Goal: Task Accomplishment & Management: Use online tool/utility

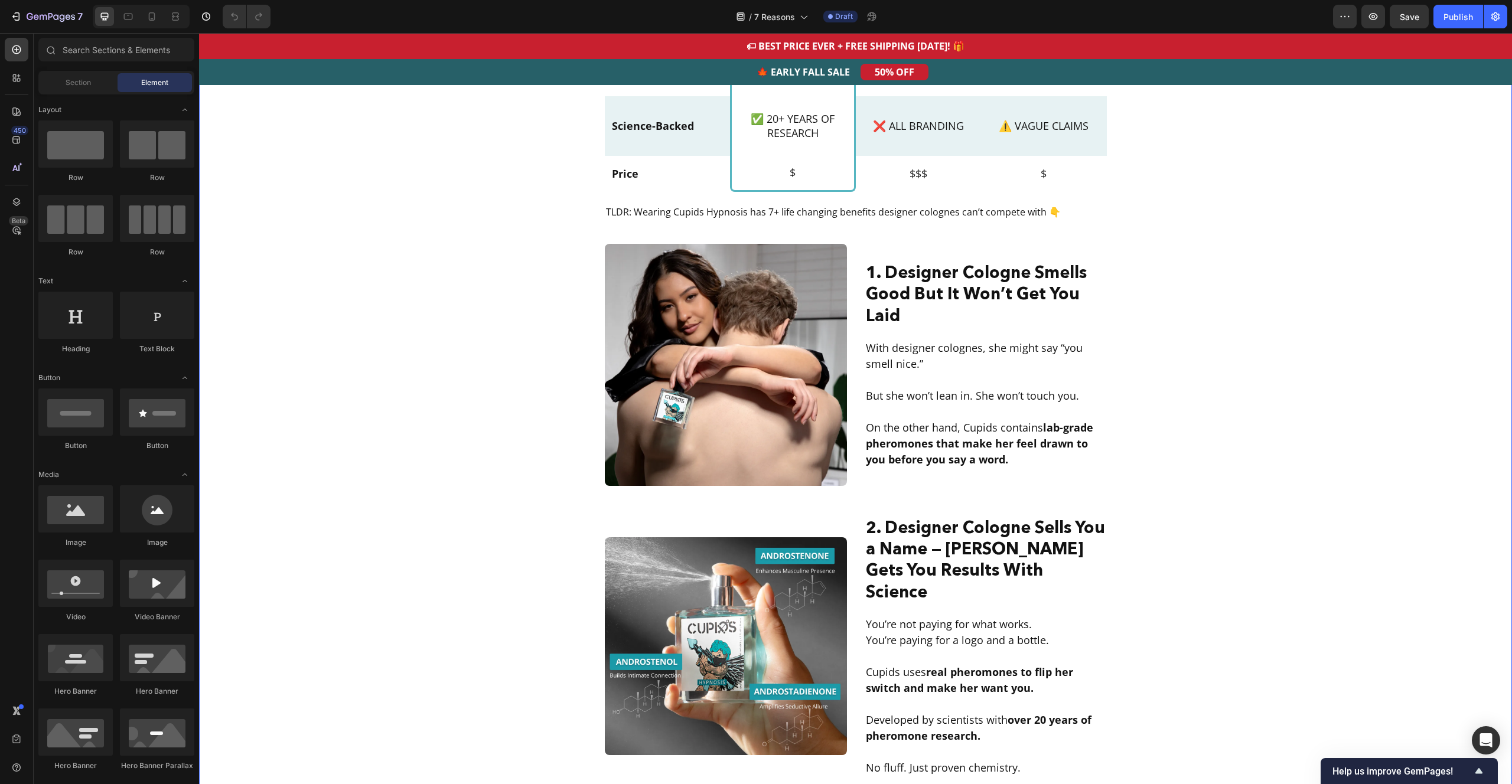
scroll to position [107, 0]
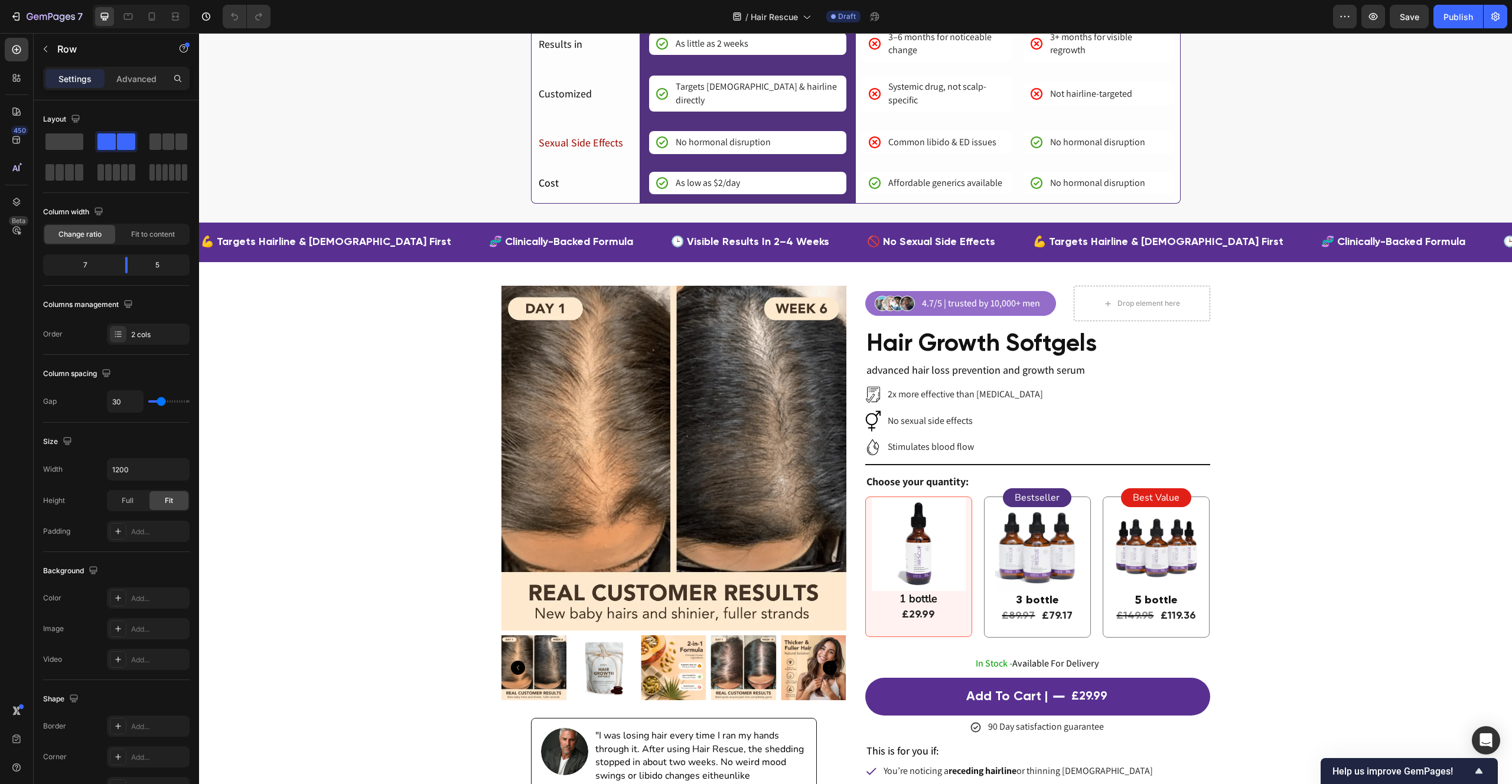
scroll to position [2835, 0]
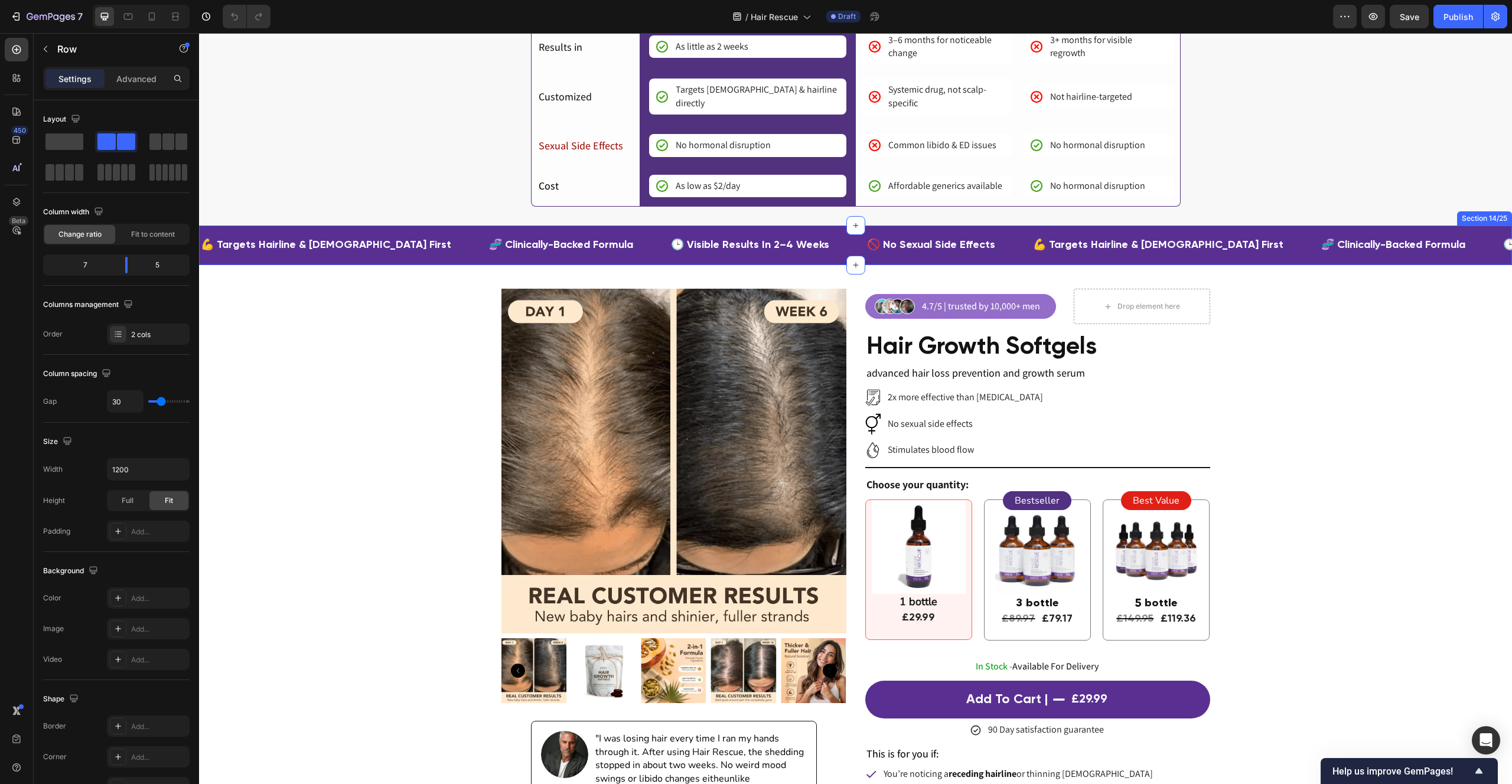
click at [367, 225] on div "💪 targets hairline & temples first Text Block 🧬 clinically-backed formula Text …" at bounding box center [855, 245] width 1313 height 40
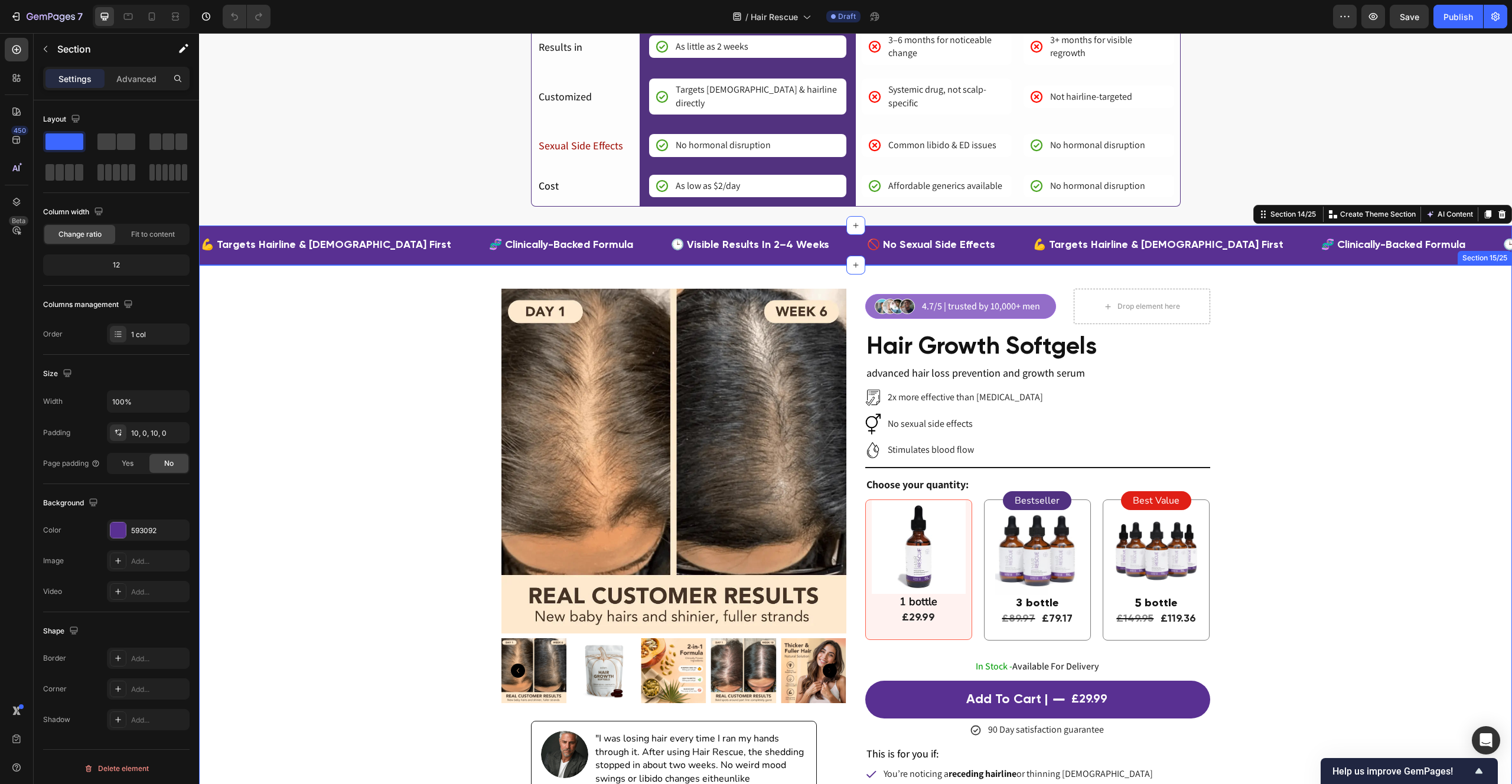
click at [411, 324] on div "Product Images Image "I was losing hair every time I ran my hands through it. A…" at bounding box center [855, 631] width 1313 height 686
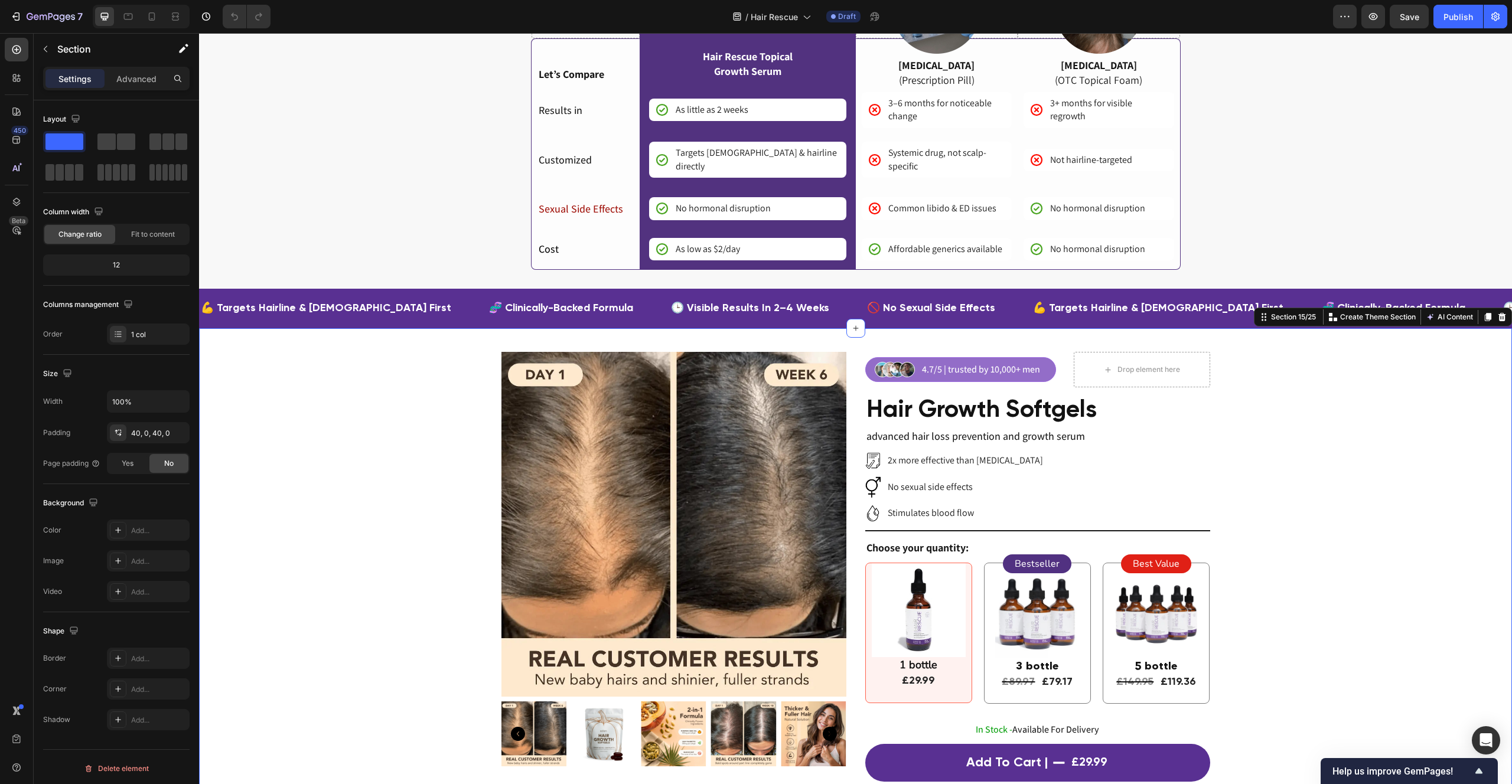
scroll to position [2972, 0]
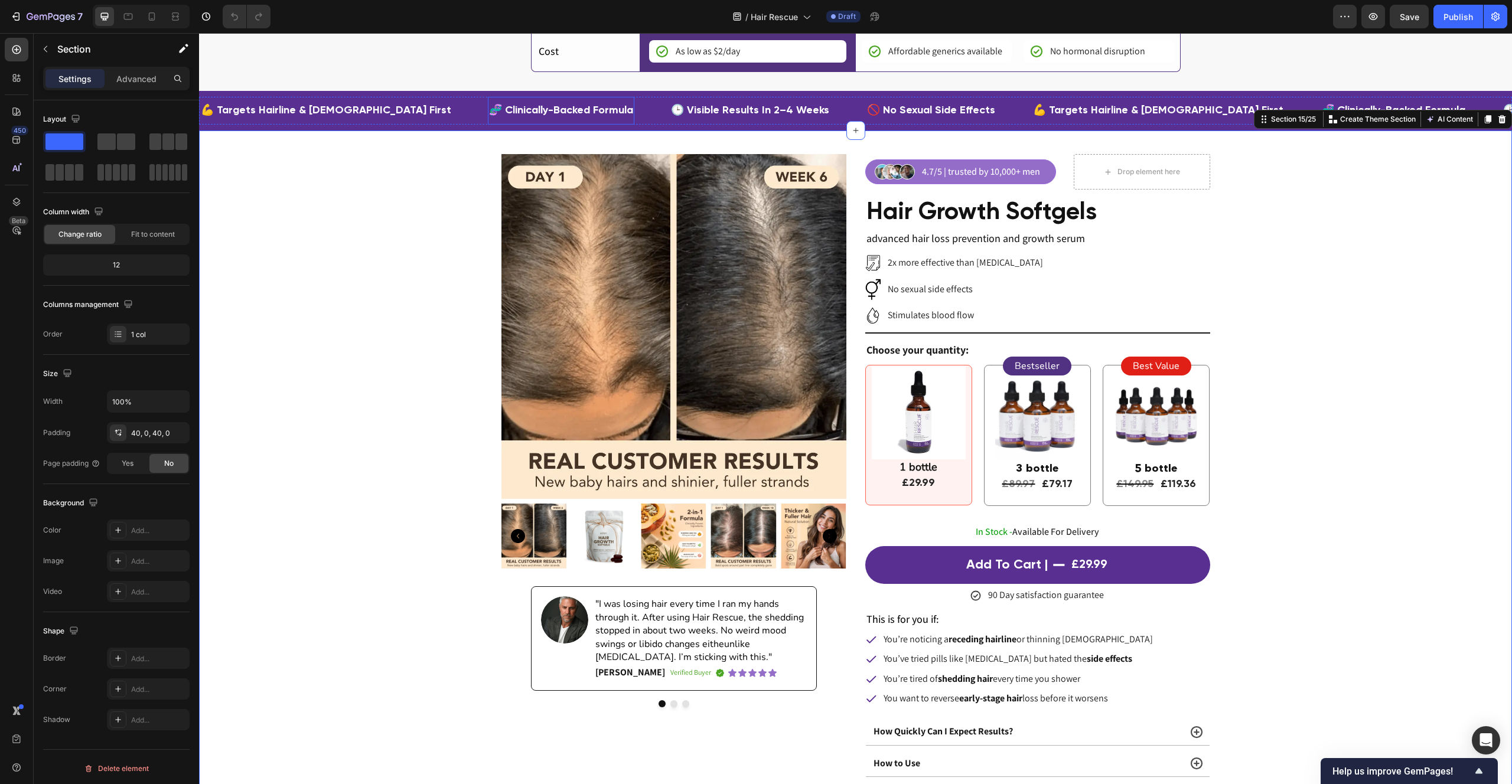
click at [489, 103] on p "🧬 clinically-backed formula" at bounding box center [561, 110] width 144 height 16
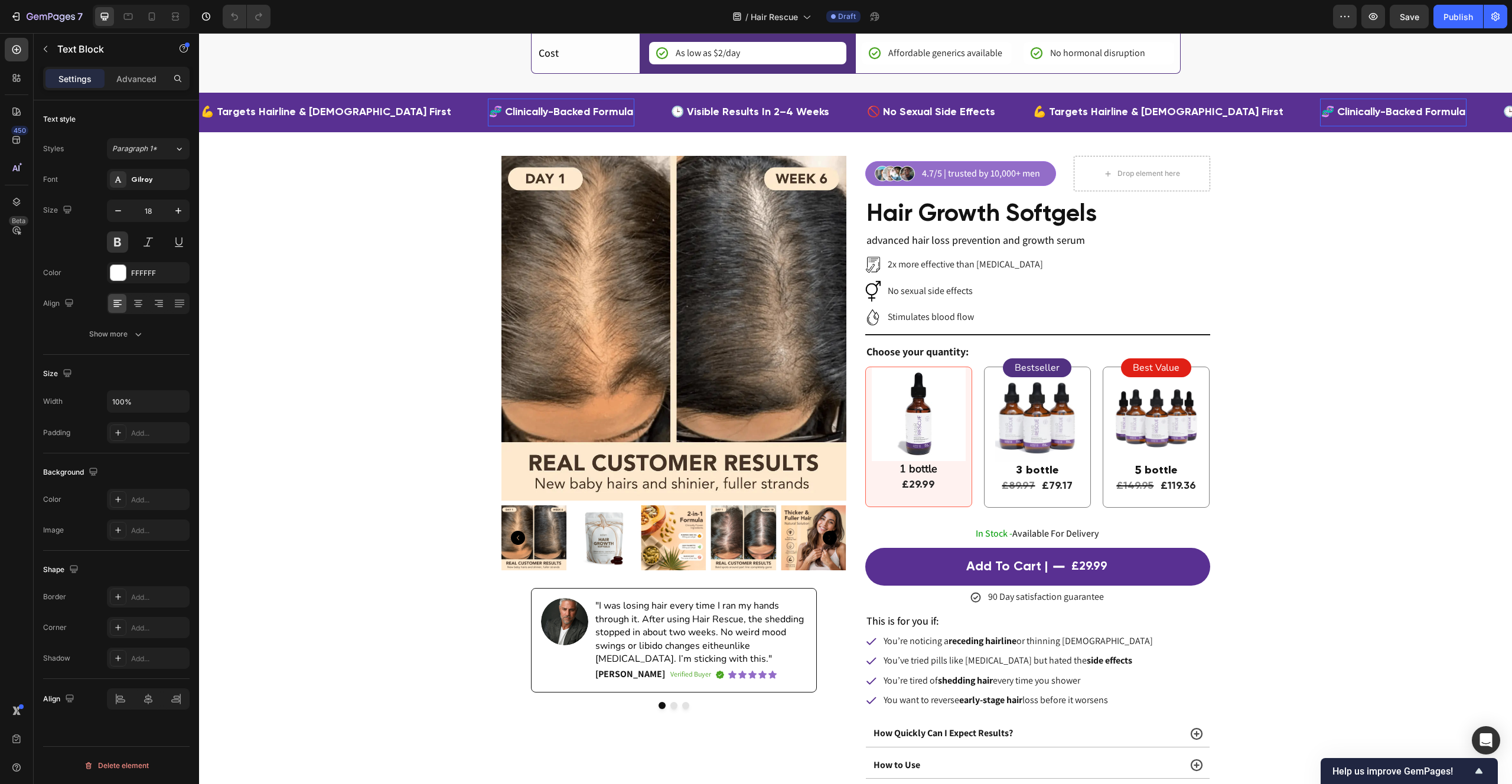
click at [489, 105] on p "🧬 clinically-backed formula" at bounding box center [561, 112] width 144 height 16
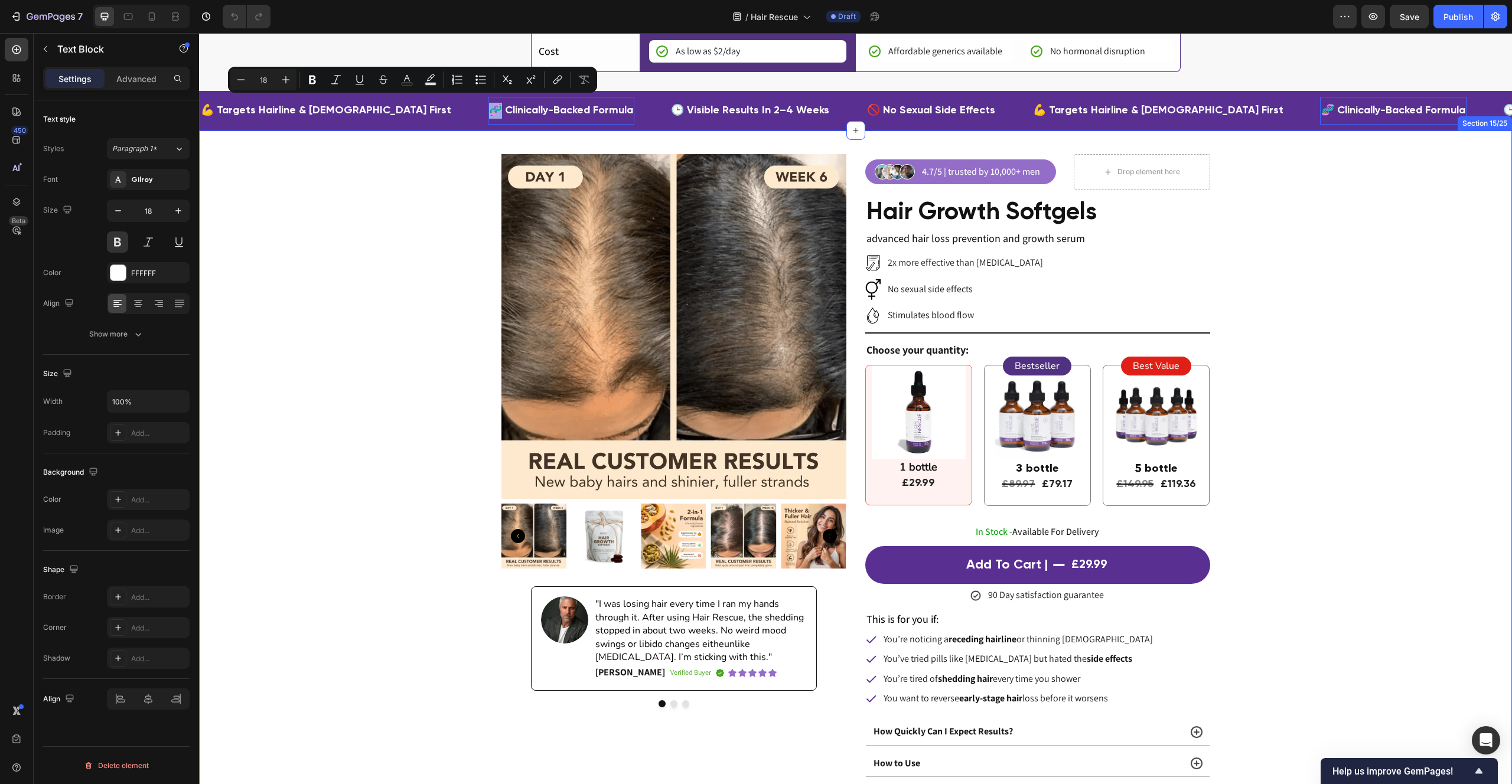
scroll to position [2963, 0]
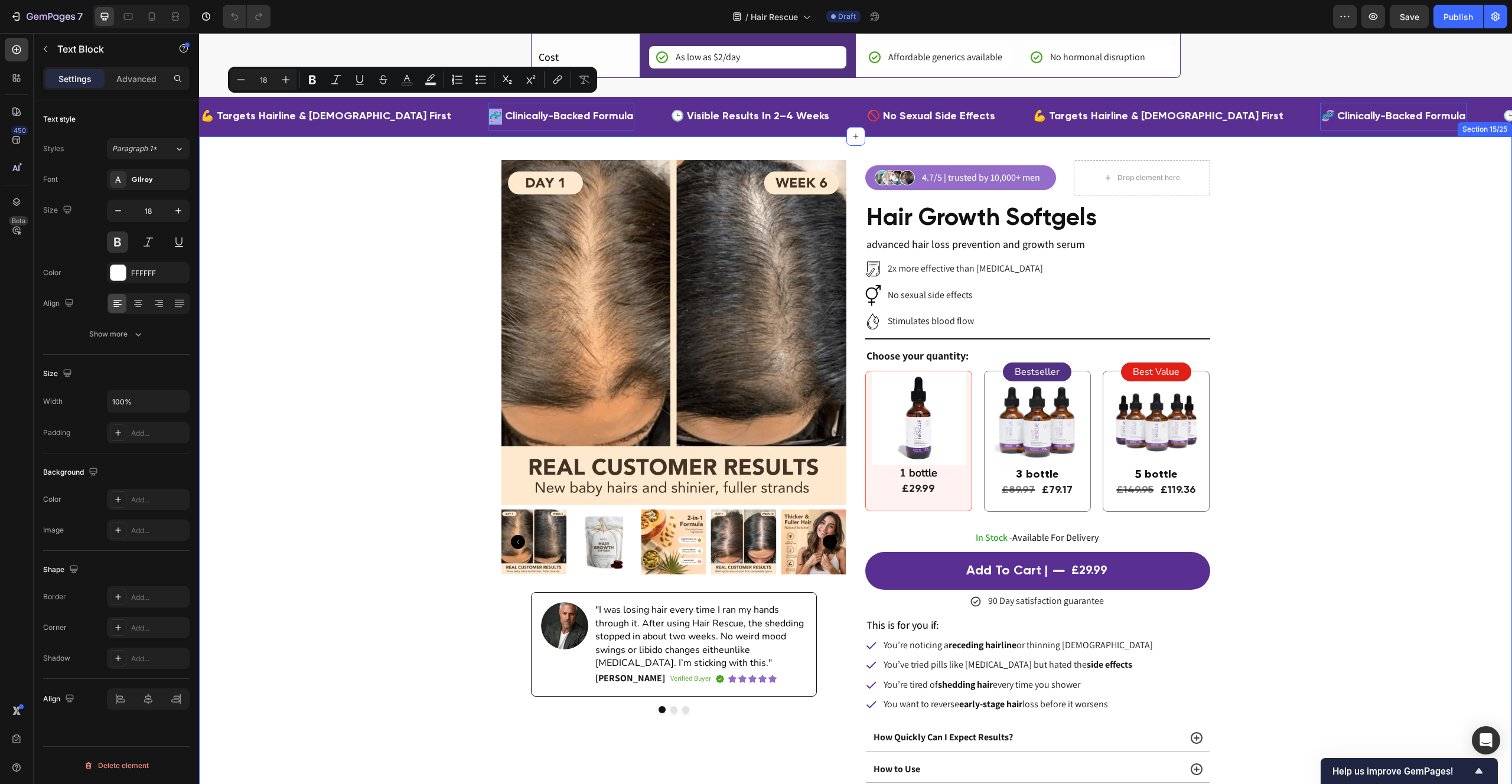
click at [427, 241] on div "Product Images Image "I was losing hair every time I ran my hands through it. A…" at bounding box center [855, 503] width 1313 height 686
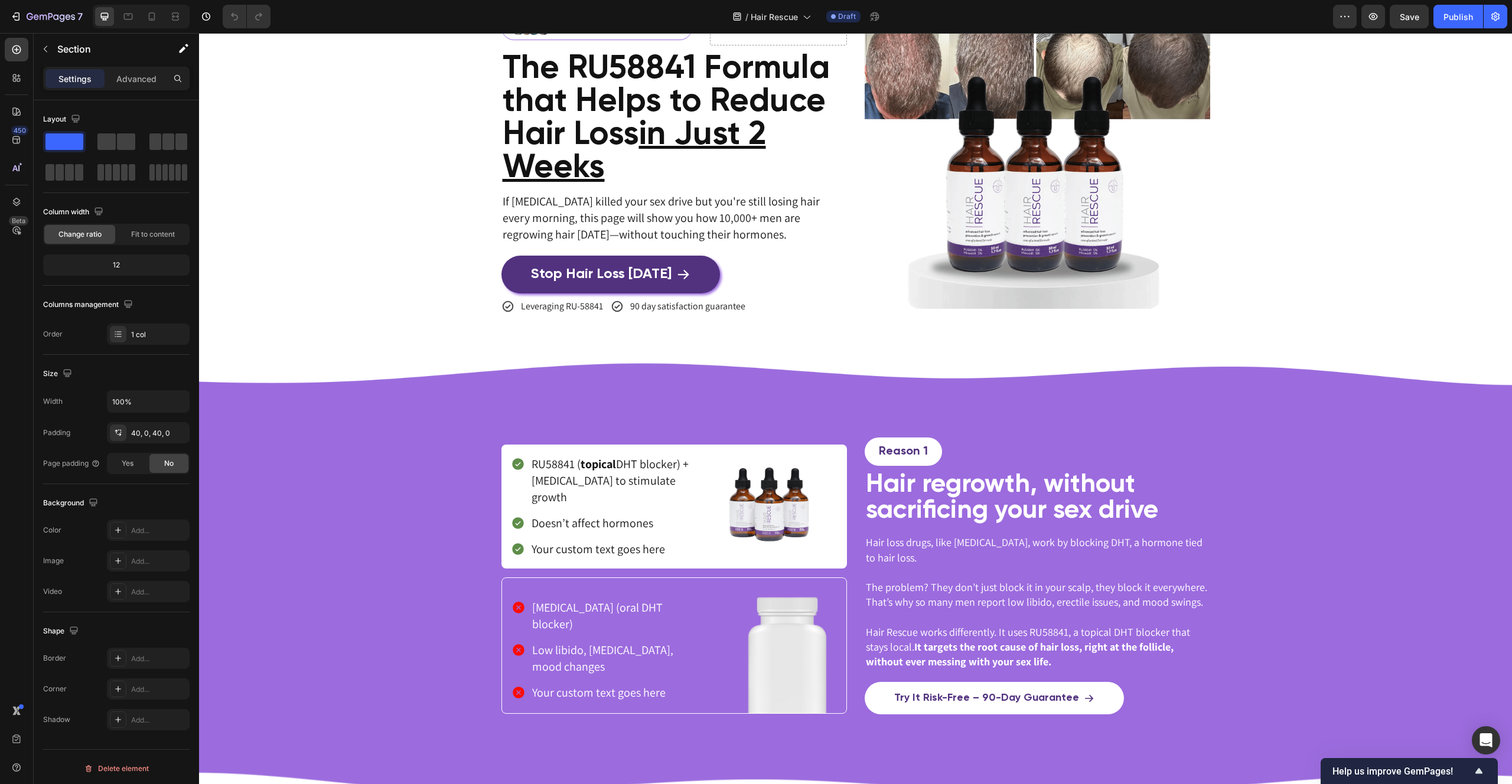
scroll to position [324, 0]
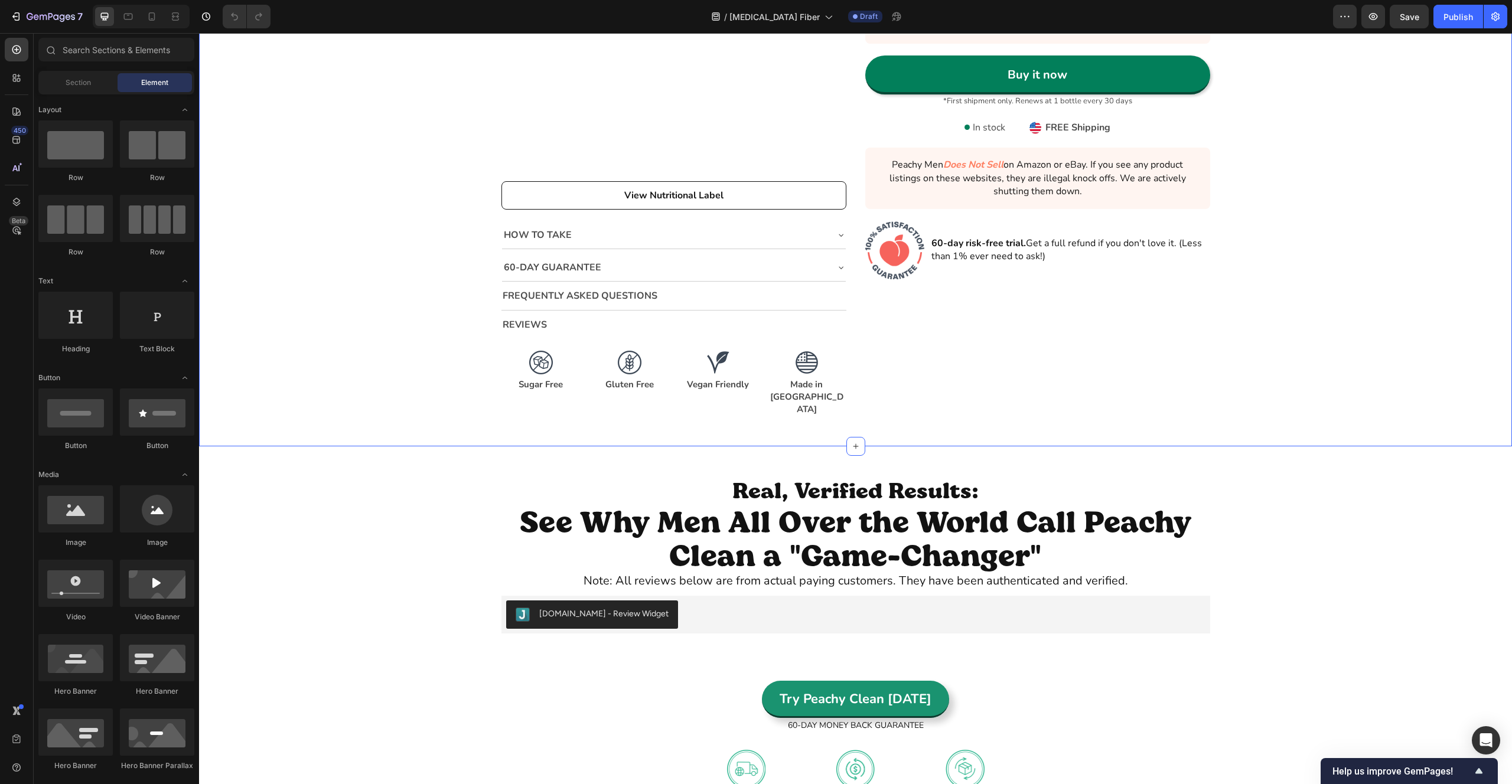
scroll to position [2525, 0]
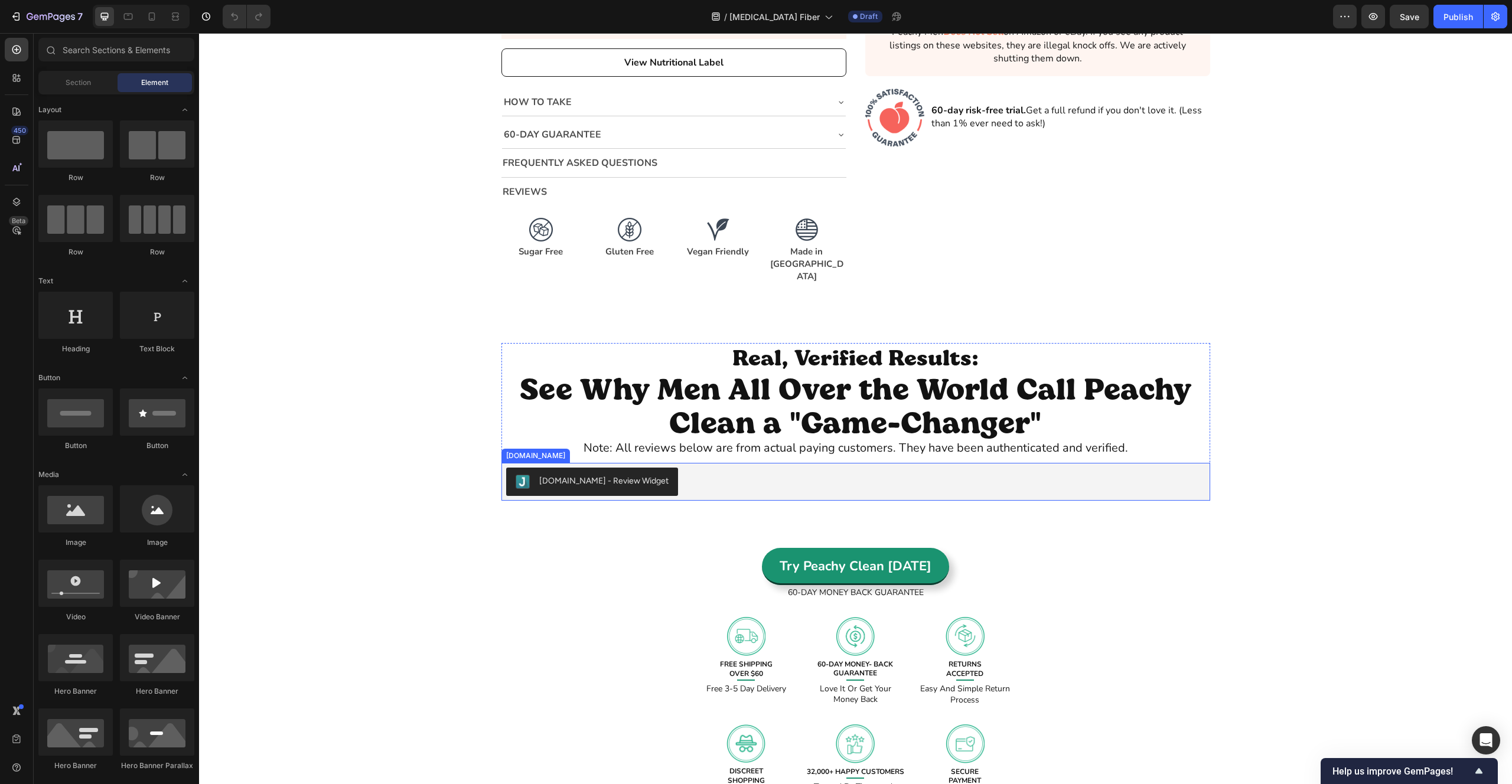
click at [723, 468] on div "[DOMAIN_NAME] - Review Widget" at bounding box center [856, 482] width 699 height 28
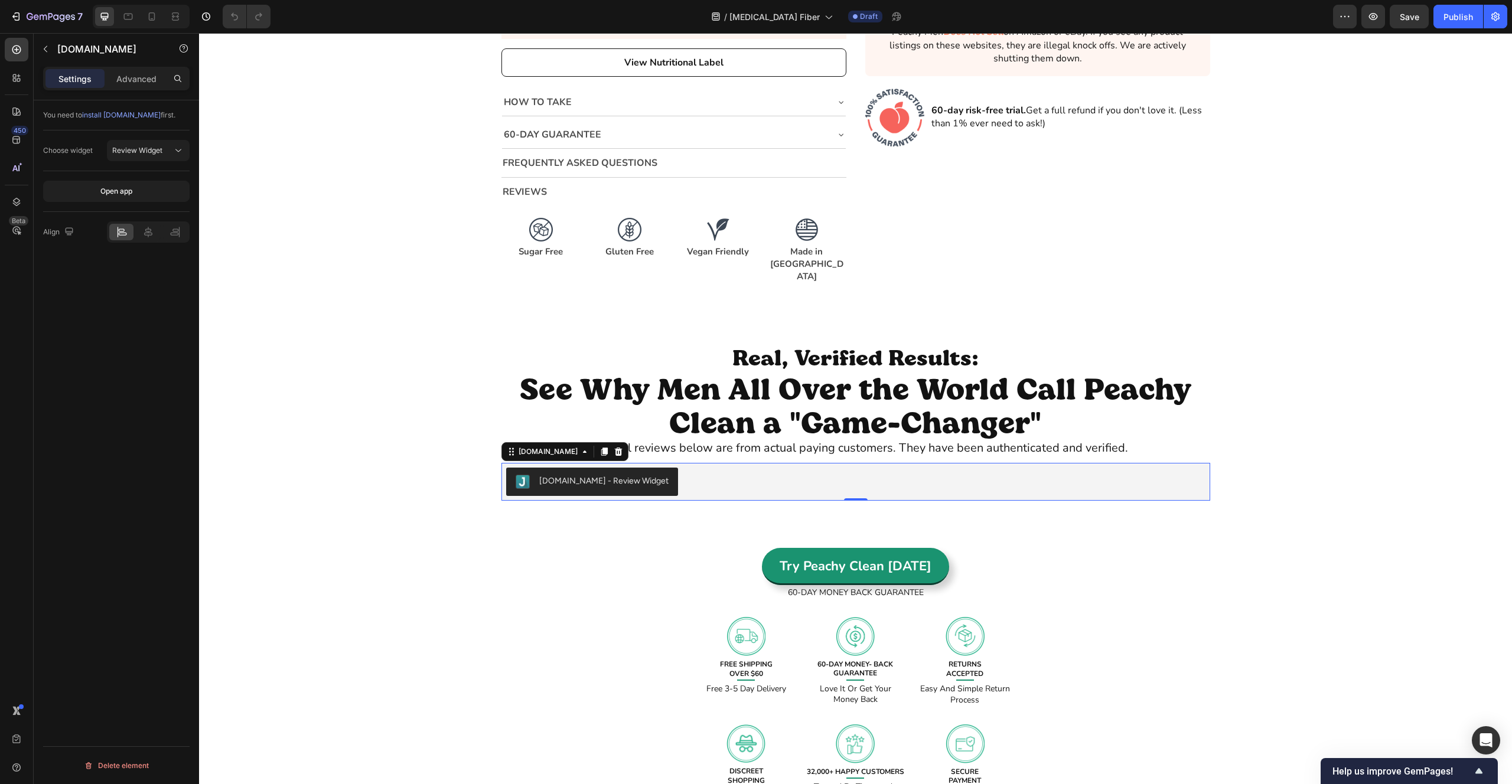
click at [615, 448] on icon at bounding box center [618, 452] width 8 height 8
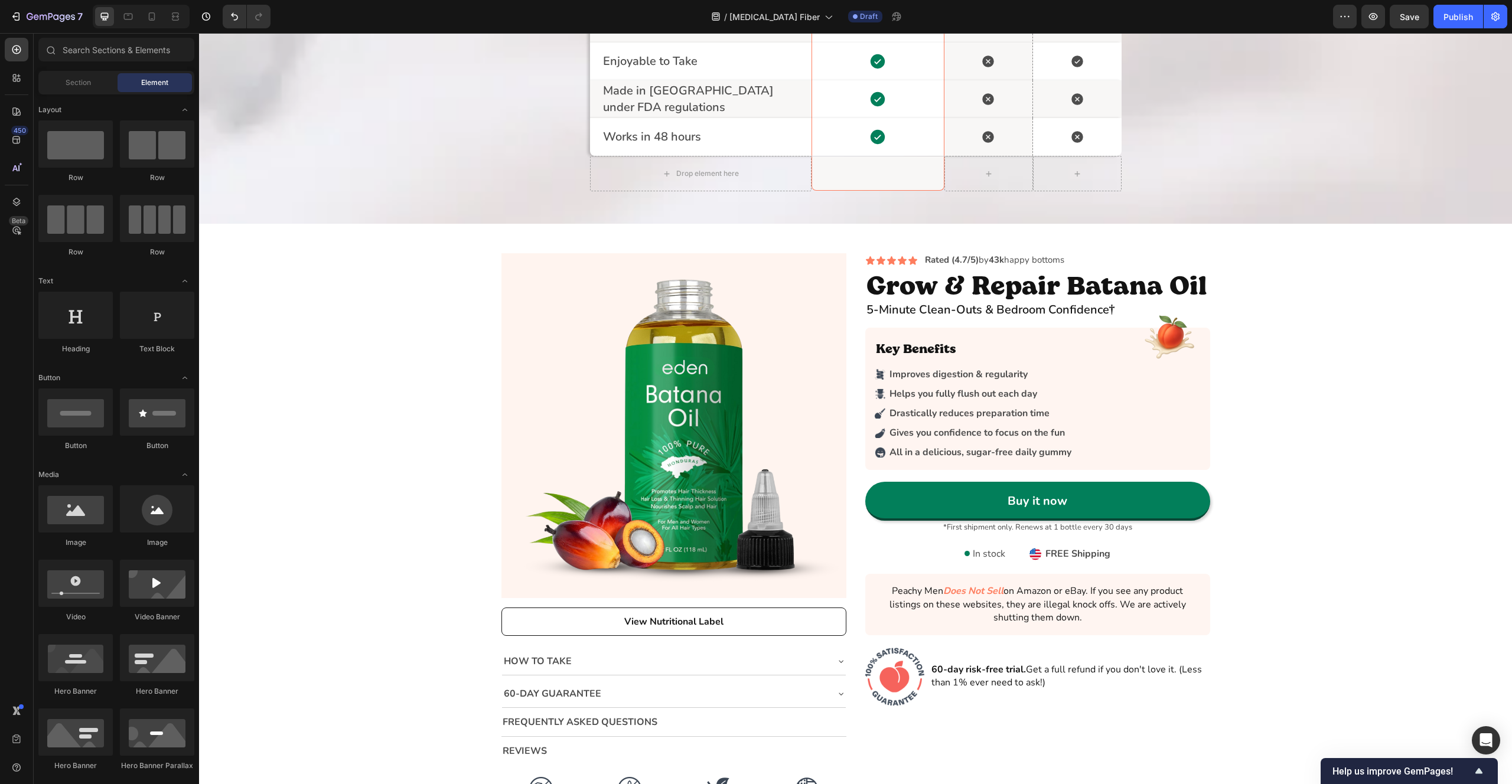
scroll to position [1237, 0]
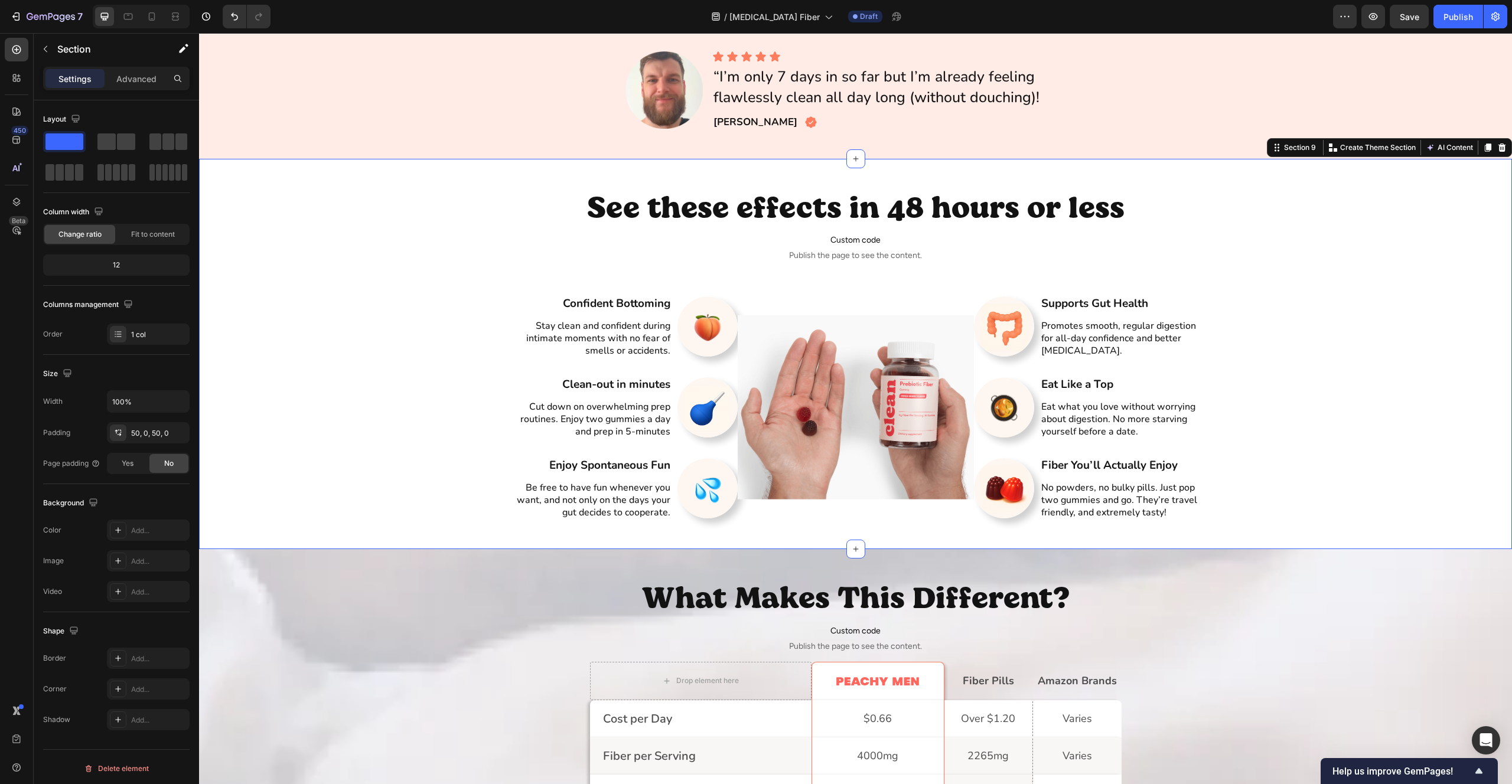
click at [496, 285] on div "See these effects in 48 hours or less Heading Custom code Publish the page to s…" at bounding box center [855, 354] width 1313 height 331
click at [154, 431] on div "50, 0, 50, 0" at bounding box center [148, 433] width 34 height 10
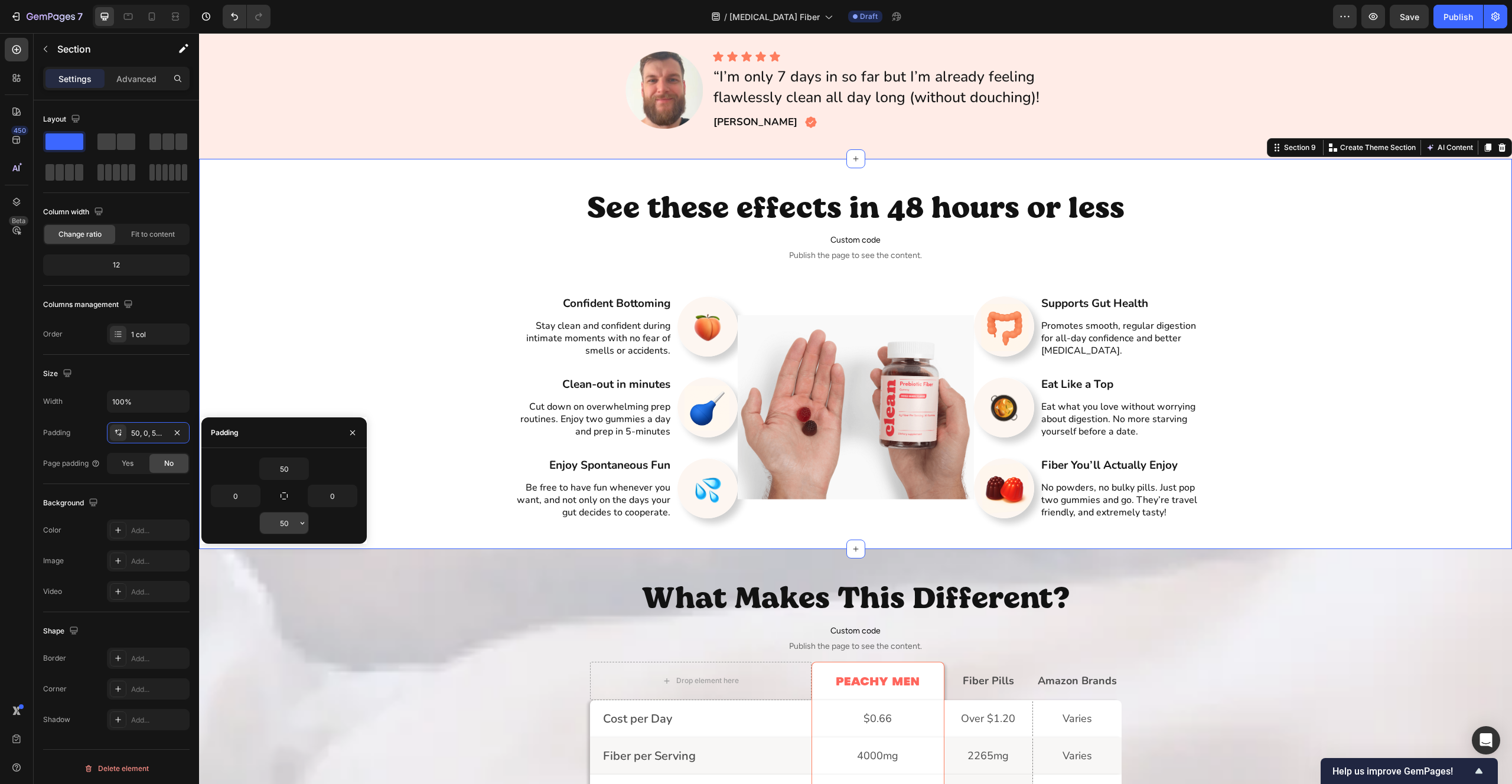
click at [285, 520] on input "50" at bounding box center [284, 523] width 49 height 21
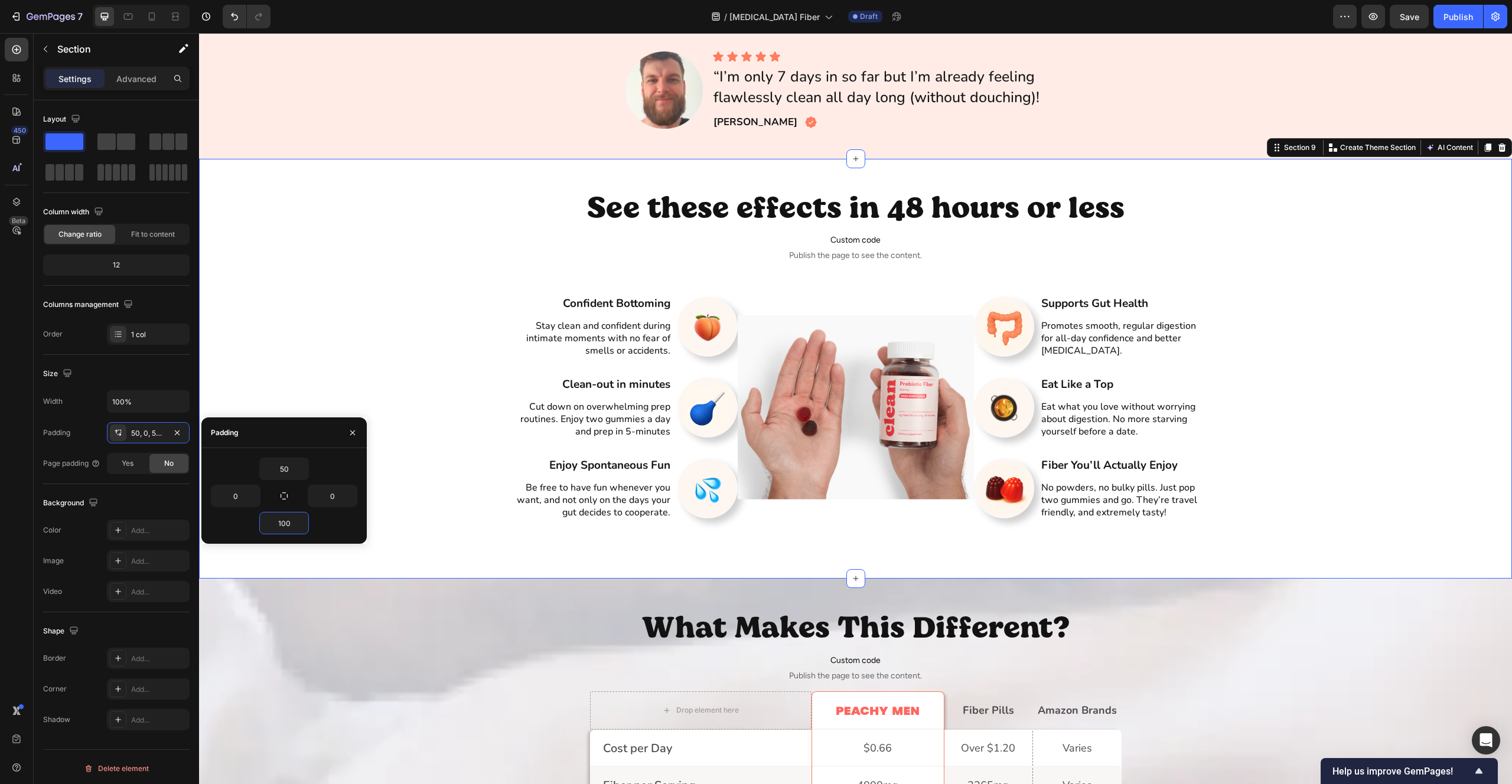
type input "100"
click at [374, 297] on div "See these effects in 48 hours or less Heading Custom code Publish the page to s…" at bounding box center [855, 354] width 1313 height 331
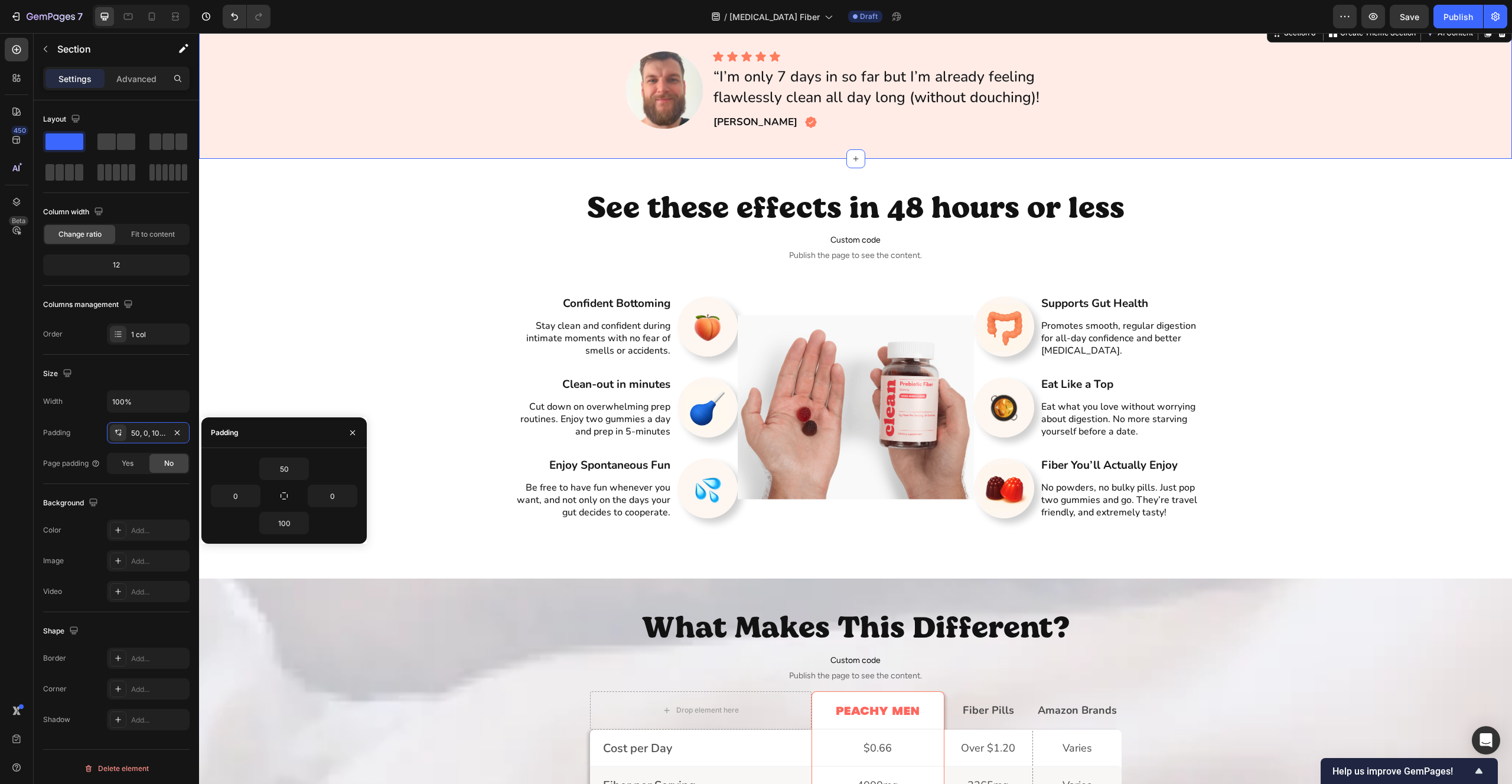
click at [409, 101] on div "Image Icon Icon Icon Icon Icon Icon List “I’m only 7 days in so far but I’m alr…" at bounding box center [855, 89] width 1313 height 78
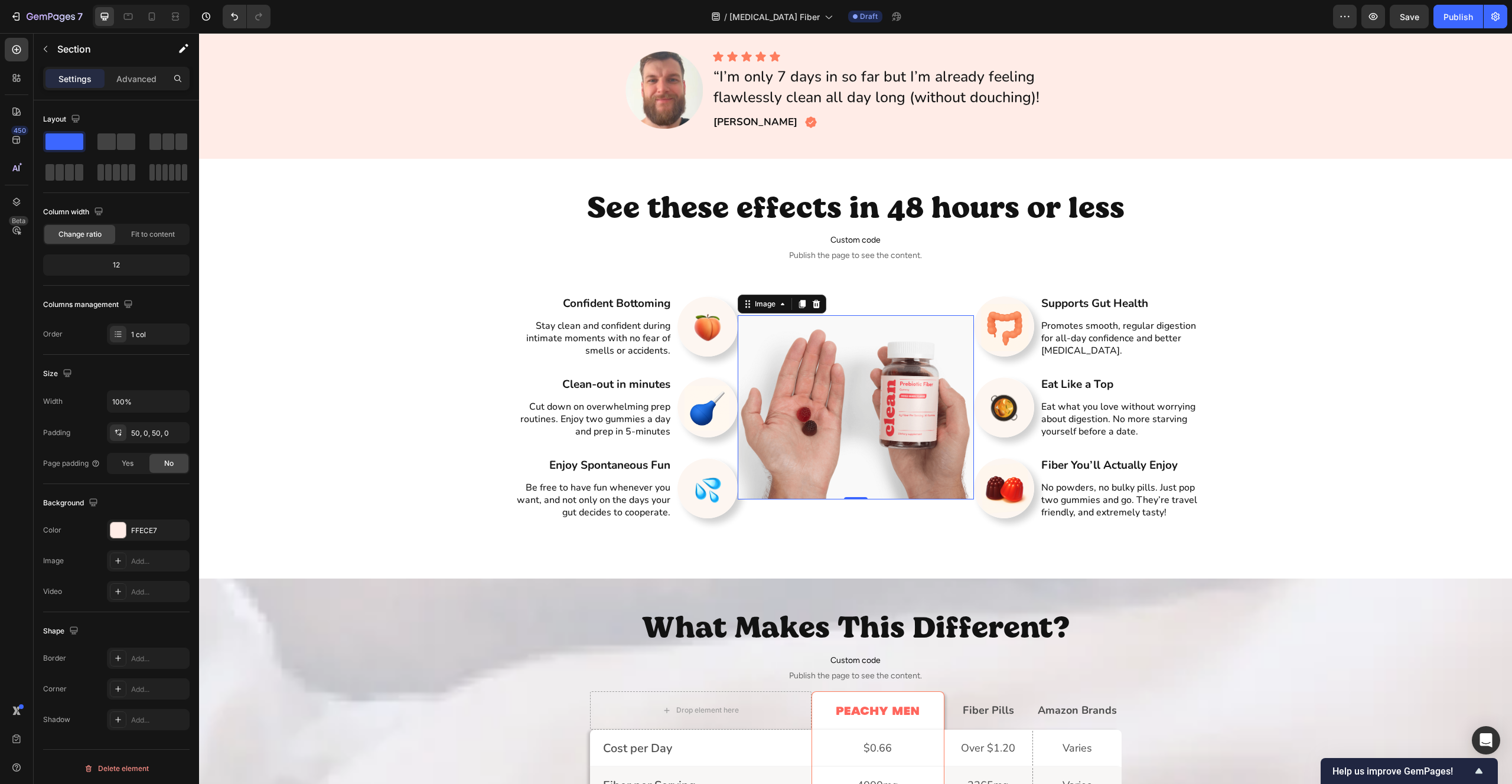
click at [777, 372] on img at bounding box center [856, 408] width 237 height 184
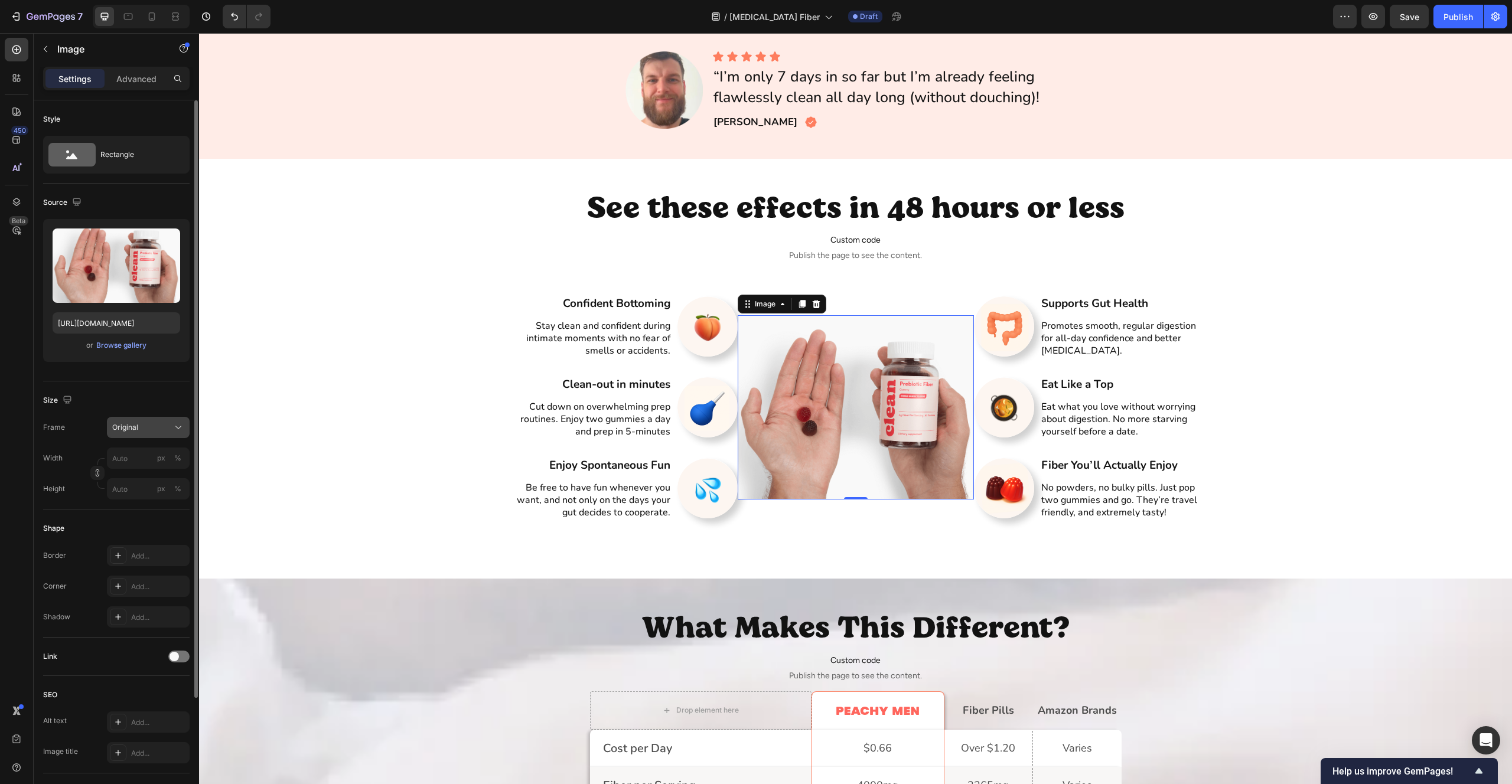
click at [153, 425] on div "Original" at bounding box center [141, 427] width 58 height 10
click at [163, 413] on div "Size Frame Original Square Vertical Horizontal Original Custom Width px % Heigh…" at bounding box center [116, 445] width 146 height 128
click at [359, 323] on div "See these effects in 48 hours or less Heading Custom code Publish the page to s…" at bounding box center [855, 354] width 1313 height 331
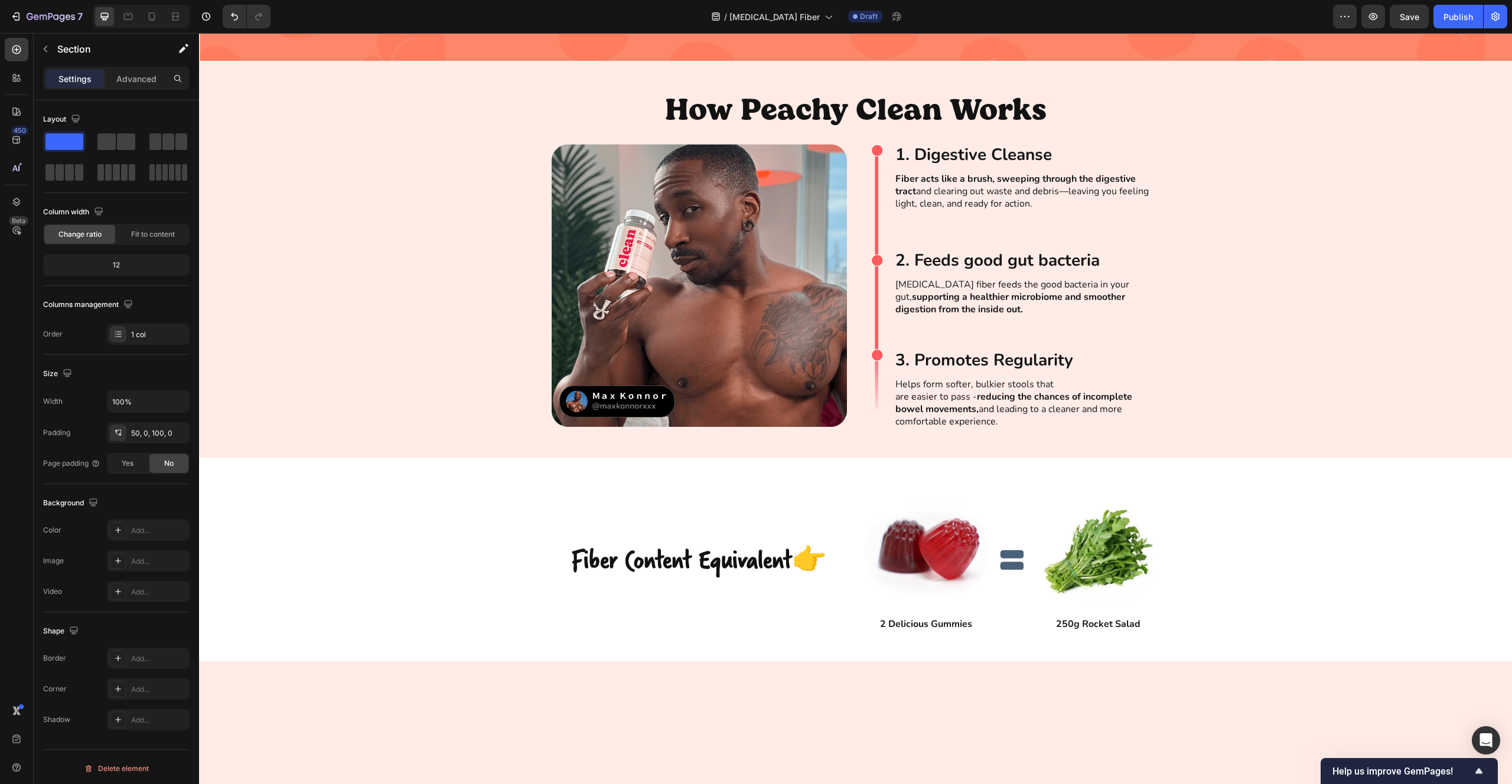
scroll to position [12, 0]
